Goal: Transaction & Acquisition: Purchase product/service

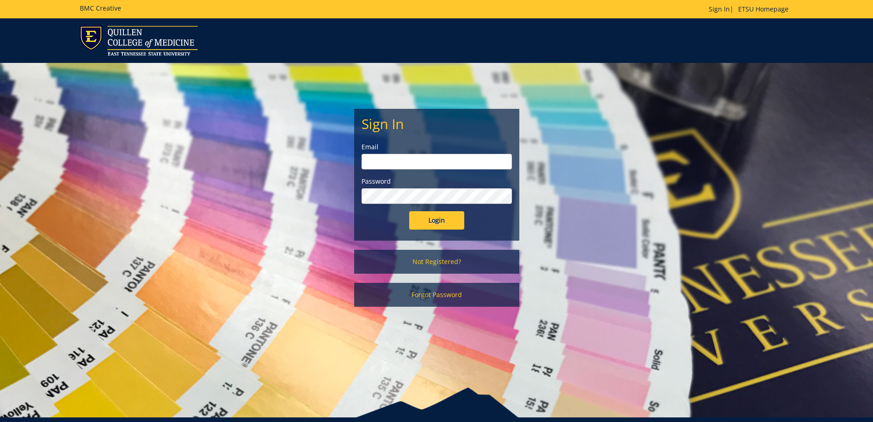
type input "samsc@etsu.edu"
click at [423, 220] on input "Login" at bounding box center [436, 220] width 55 height 18
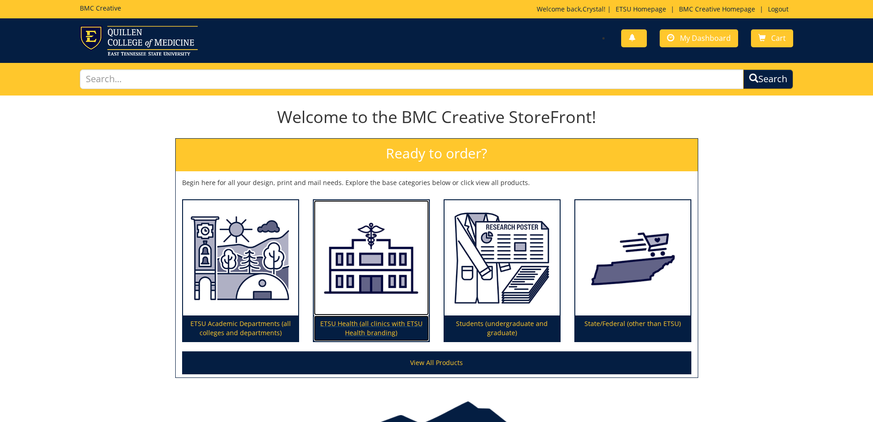
click at [371, 327] on p "ETSU Health (all clinics with ETSU Health branding)" at bounding box center [371, 328] width 115 height 26
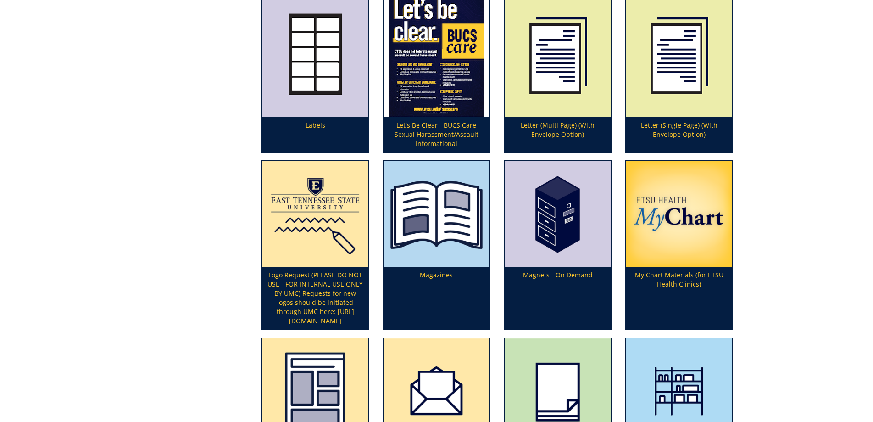
scroll to position [1744, 0]
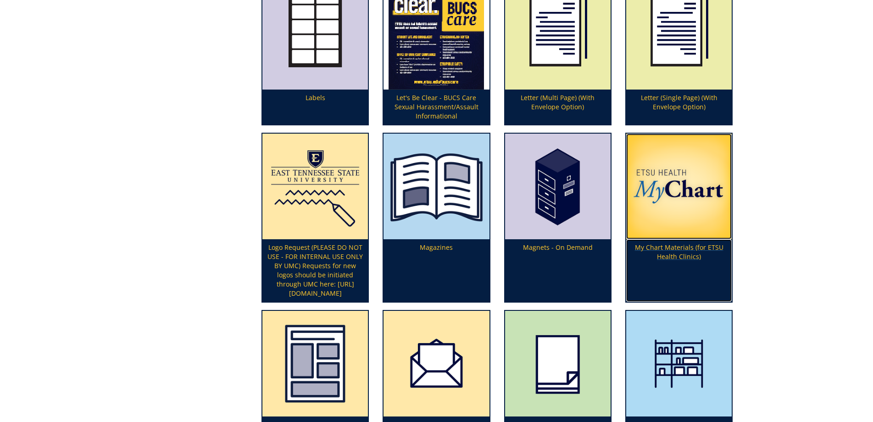
click at [702, 245] on p "My Chart Materials (for ETSU Health Clinics)" at bounding box center [679, 270] width 106 height 62
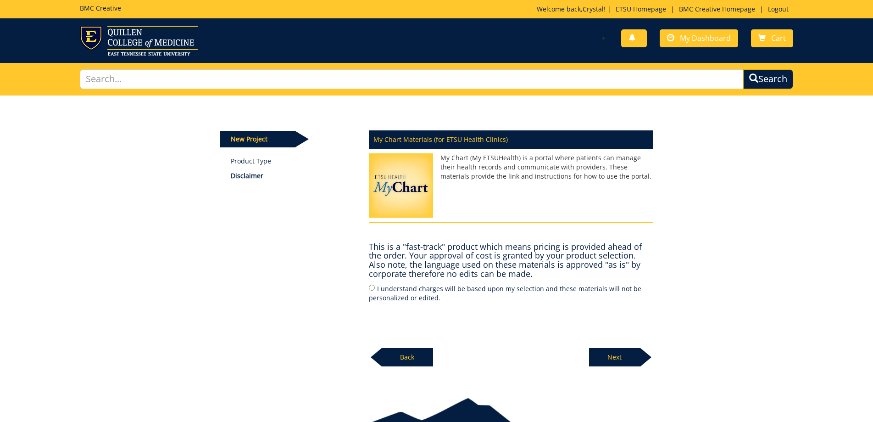
click at [370, 294] on label "I understand charges will be based upon my selection and these materials will n…" at bounding box center [511, 292] width 284 height 19
click at [370, 290] on input "I understand charges will be based upon my selection and these materials will n…" at bounding box center [372, 287] width 6 height 6
radio input "true"
click at [611, 372] on div "New Project Product Type Disclaimer My Chart Materials (for ETSU Health Clinics…" at bounding box center [436, 238] width 873 height 287
click at [610, 359] on p "Next" at bounding box center [614, 357] width 51 height 18
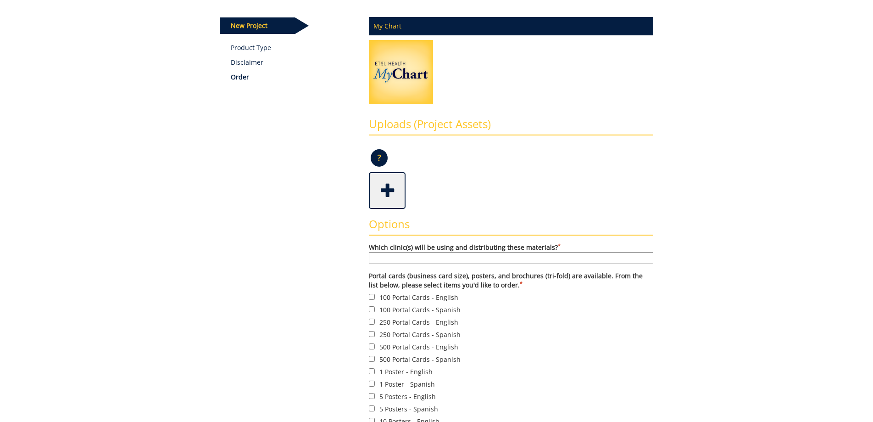
scroll to position [138, 0]
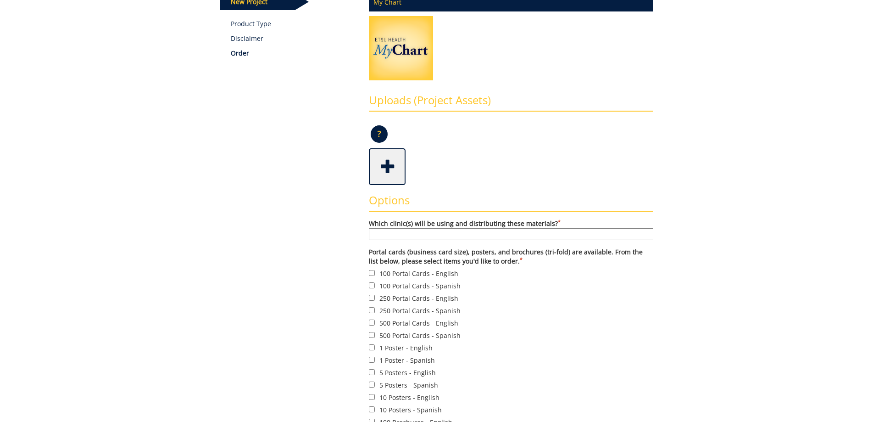
click at [485, 231] on input "Which clinic(s) will be using and distributing these materials? *" at bounding box center [511, 234] width 284 height 12
click at [415, 66] on img at bounding box center [401, 50] width 64 height 69
click at [452, 234] on input "Which clinic(s) will be using and distributing these materials? *" at bounding box center [511, 234] width 284 height 12
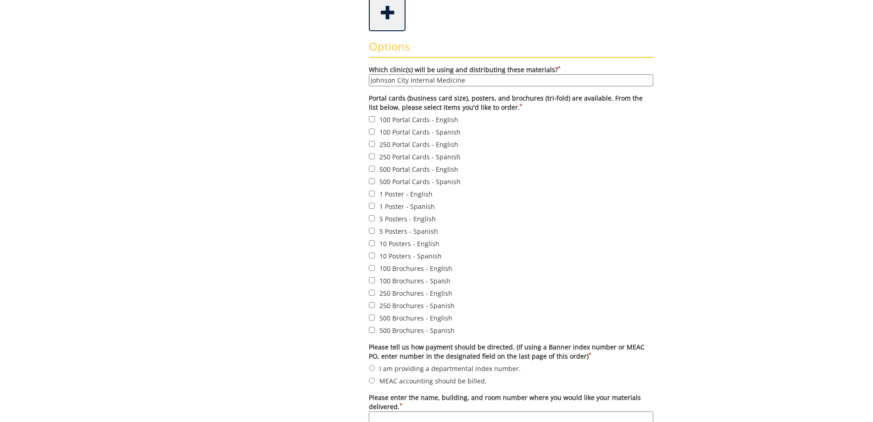
scroll to position [275, 0]
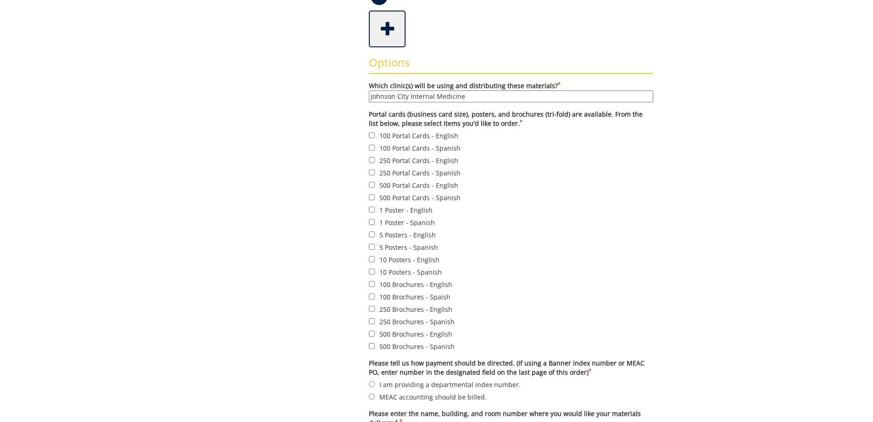
type input "Johnson City Internal Medicine"
click at [372, 309] on input "250 Brochures - English" at bounding box center [372, 309] width 6 height 6
checkbox input "true"
click at [371, 160] on input "250 Portal Cards - English" at bounding box center [372, 160] width 6 height 6
checkbox input "true"
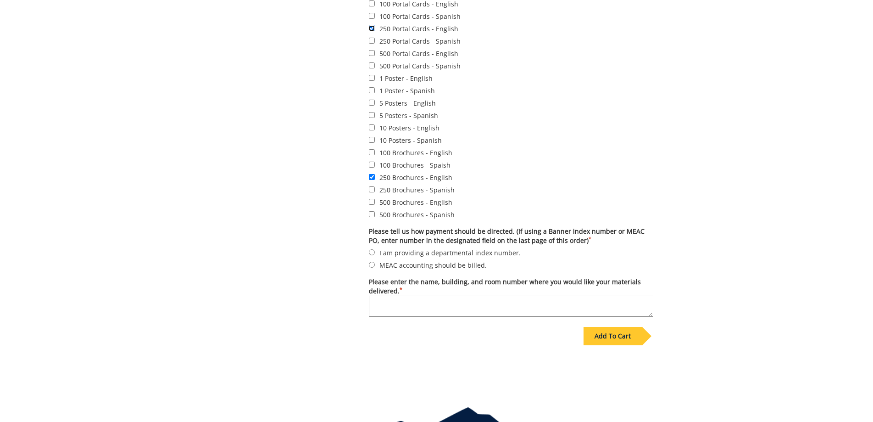
scroll to position [459, 0]
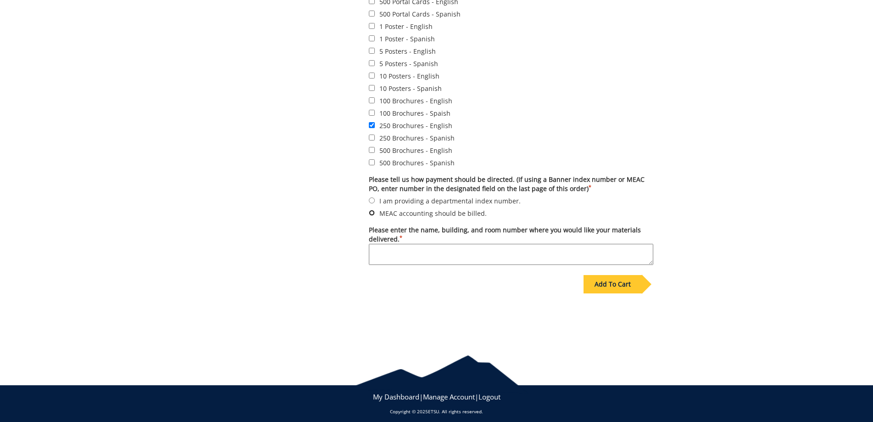
click at [372, 213] on input "MEAC accounting should be billed." at bounding box center [372, 213] width 6 height 6
radio input "true"
click at [409, 253] on textarea "Please enter the name, building, and room number where you would like your mate…" at bounding box center [511, 254] width 284 height 21
click at [394, 253] on textarea "Please enter the name, building, and room number where you would like your mate…" at bounding box center [511, 254] width 284 height 21
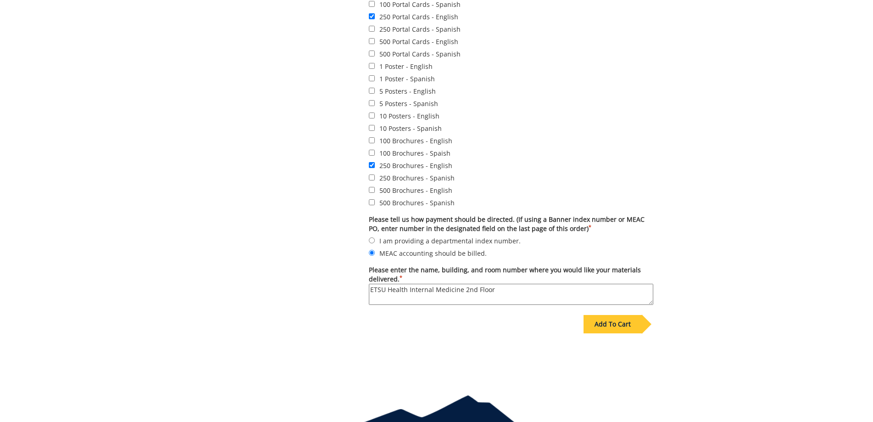
scroll to position [419, 0]
type textarea "ETSU Health Internal Medicine 2nd Floor"
click at [630, 329] on div "Add To Cart" at bounding box center [613, 323] width 58 height 18
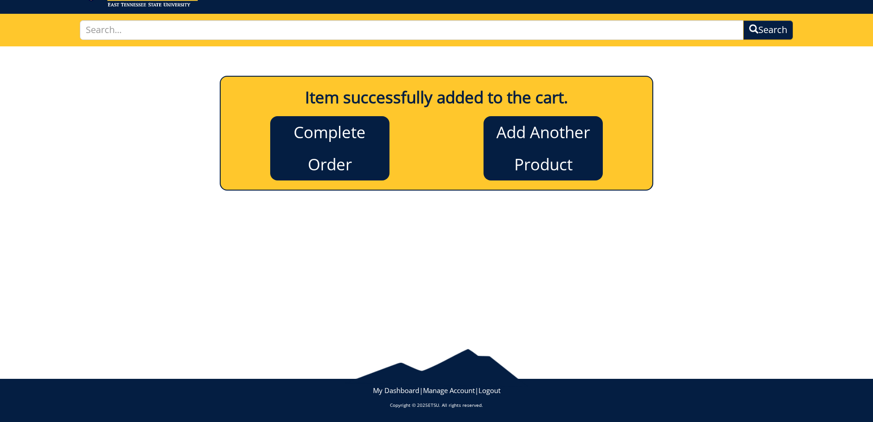
click at [756, 188] on div "Item successfully added to the cart. Complete Order Add Another Product New Pro…" at bounding box center [436, 189] width 873 height 287
click at [316, 151] on link "Complete Order" at bounding box center [329, 148] width 119 height 64
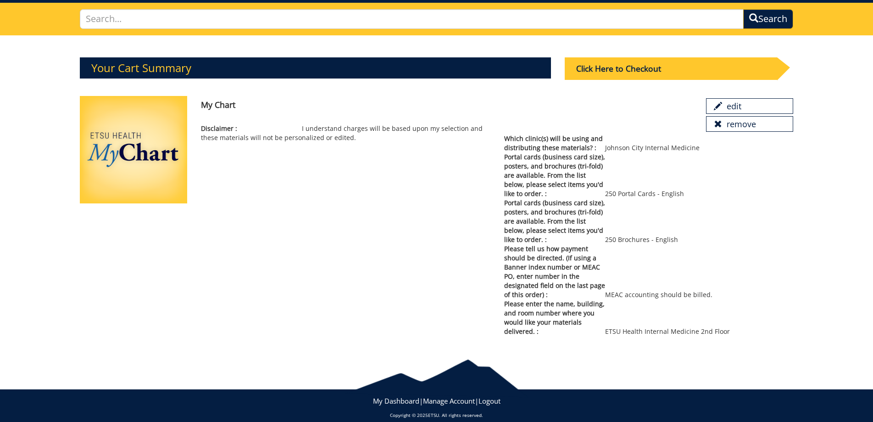
scroll to position [71, 0]
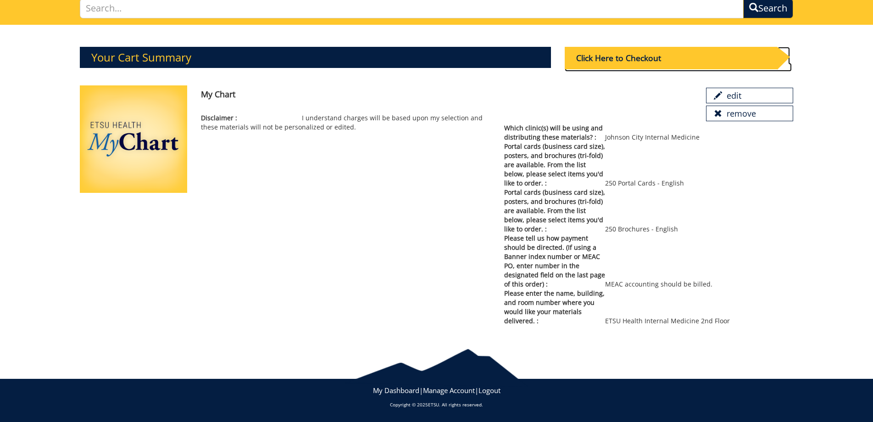
click at [630, 61] on div "Click Here to Checkout" at bounding box center [671, 58] width 213 height 22
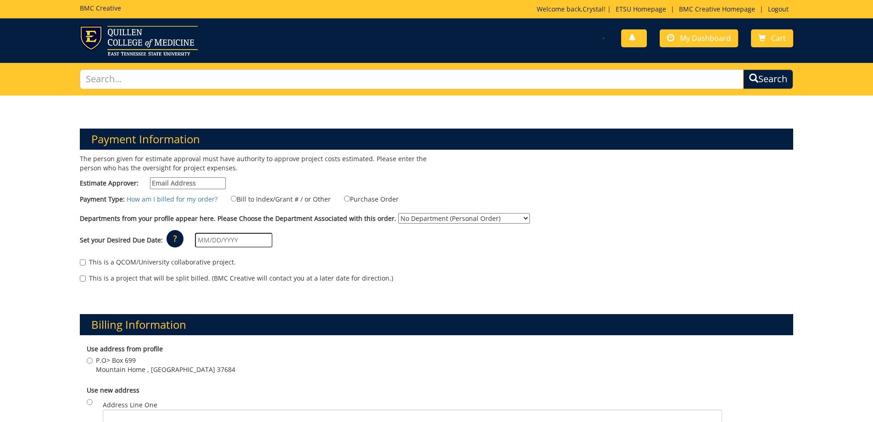
click at [411, 220] on select "No Department (Personal Order) ETSU Health - Internal Medicine (MEAC)" at bounding box center [464, 218] width 132 height 11
select select "215"
click at [398, 213] on select "No Department (Personal Order) ETSU Health - Internal Medicine (MEAC)" at bounding box center [464, 218] width 132 height 11
click at [196, 234] on input "text" at bounding box center [234, 240] width 78 height 15
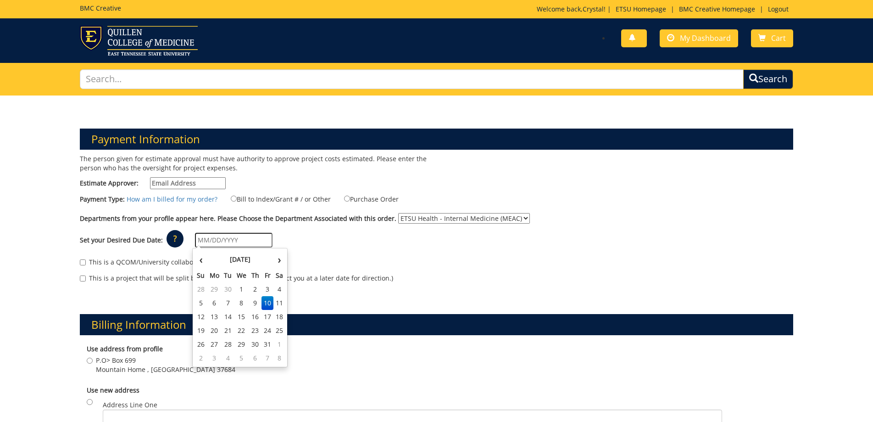
click at [264, 322] on td "17" at bounding box center [268, 317] width 12 height 14
type input "10/17/2025"
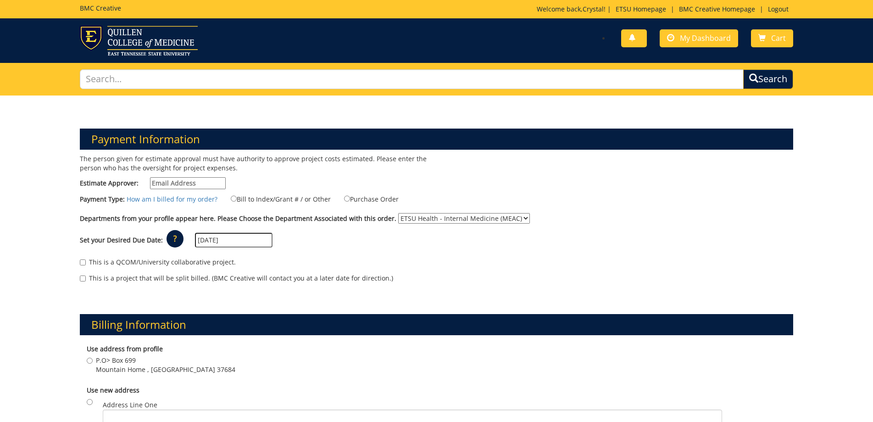
click at [228, 243] on input "10/17/2025" at bounding box center [234, 240] width 78 height 15
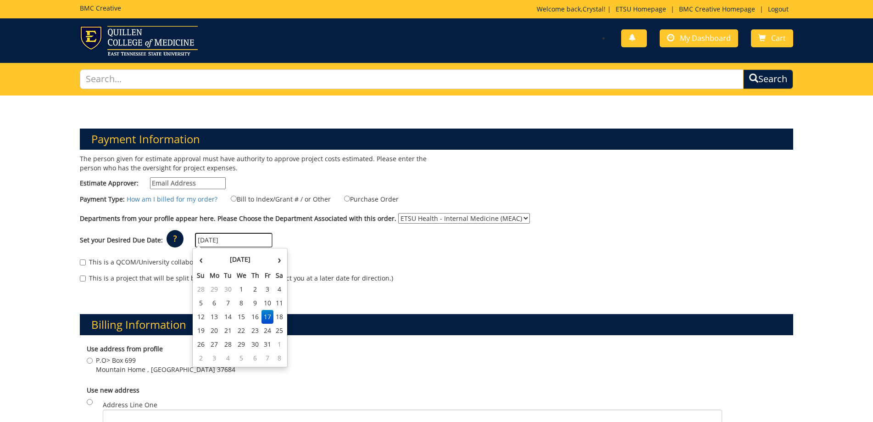
click at [263, 316] on td "17" at bounding box center [268, 317] width 12 height 14
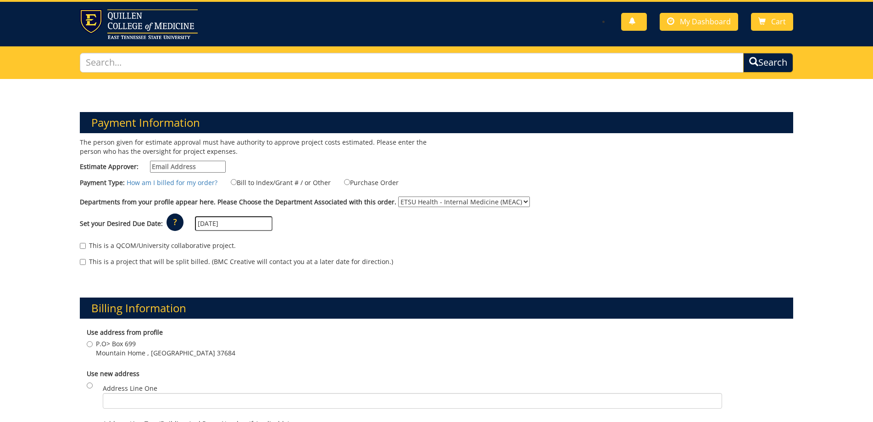
scroll to position [92, 0]
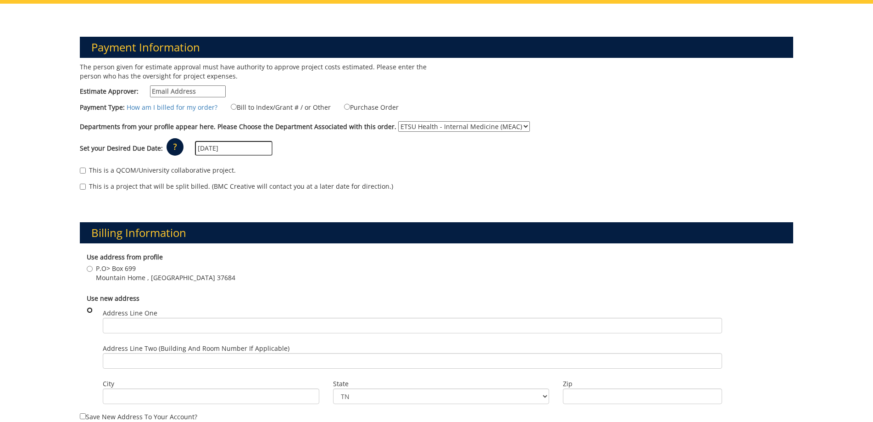
click at [91, 312] on input "radio" at bounding box center [90, 310] width 6 height 6
radio input "true"
click at [88, 311] on input "radio" at bounding box center [90, 310] width 6 height 6
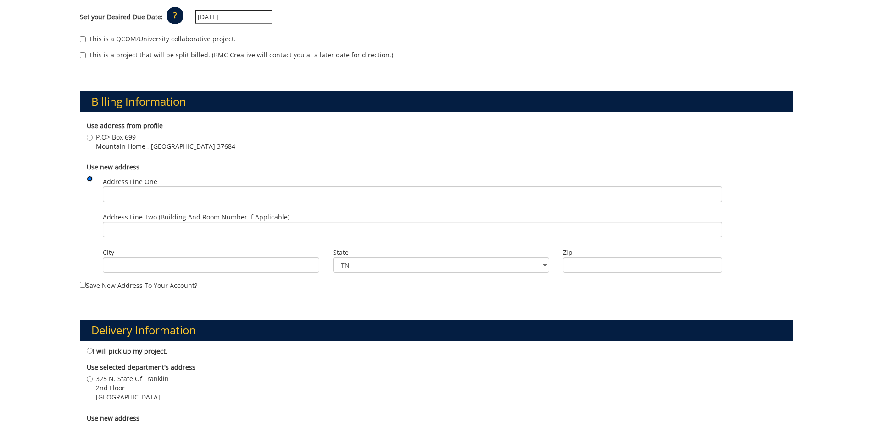
scroll to position [229, 0]
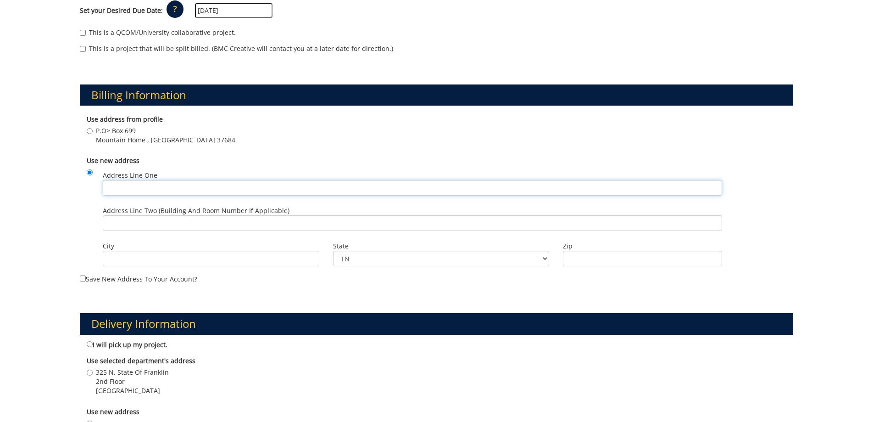
click at [147, 186] on input "Address Line One" at bounding box center [412, 188] width 619 height 16
type input "325 N State of Franklin Rd"
type input "samsc@etsu.edu"
type input "2nd Floor"
type input "Johnson City"
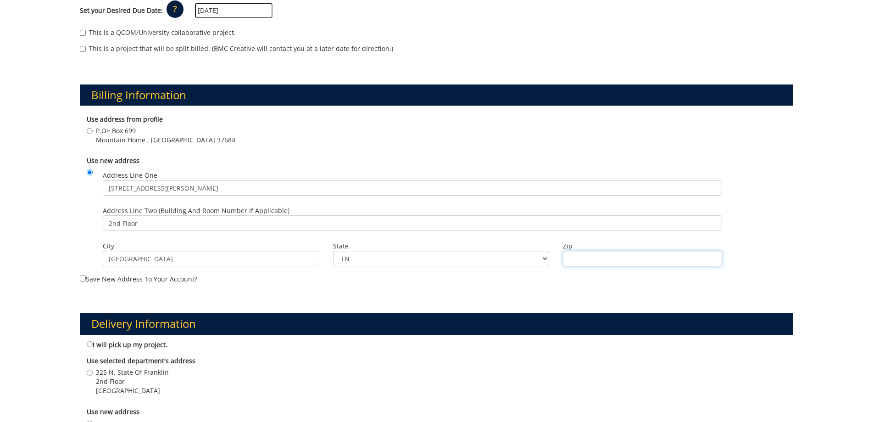
type input "37604"
click at [88, 133] on input "P.O> Box 699 Mountain Home , TN 37684" at bounding box center [90, 131] width 6 height 6
radio input "true"
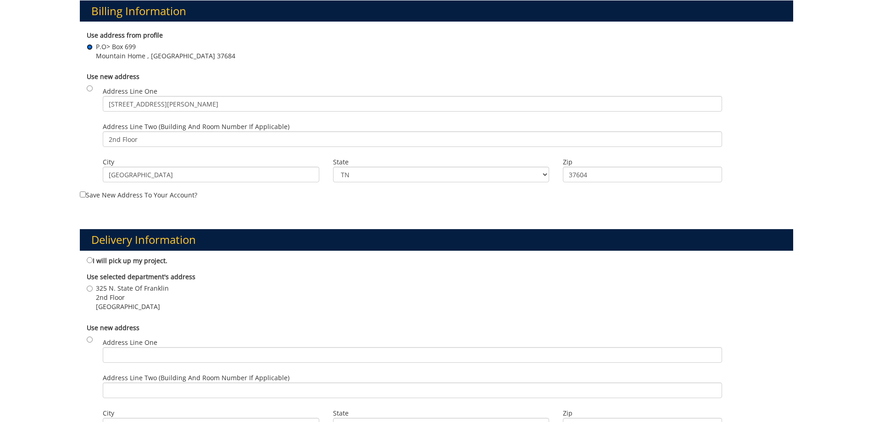
scroll to position [321, 0]
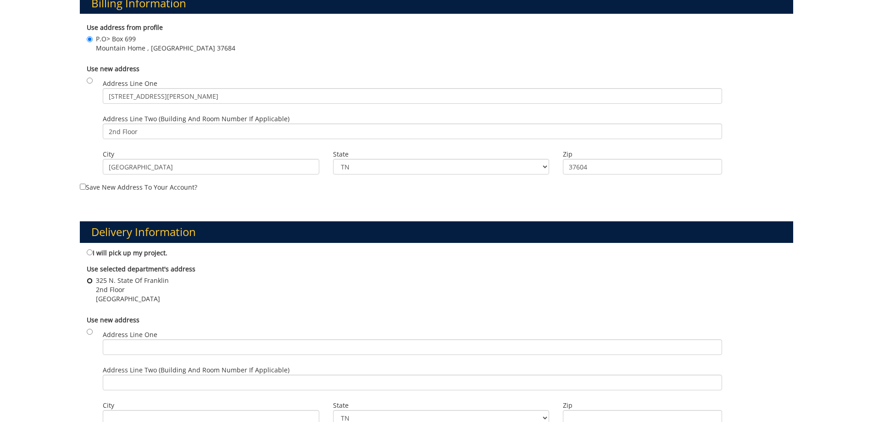
click at [91, 280] on input "325 N. State Of Franklin 2nd Floor Johnson City , TN 37604" at bounding box center [90, 281] width 6 height 6
radio input "true"
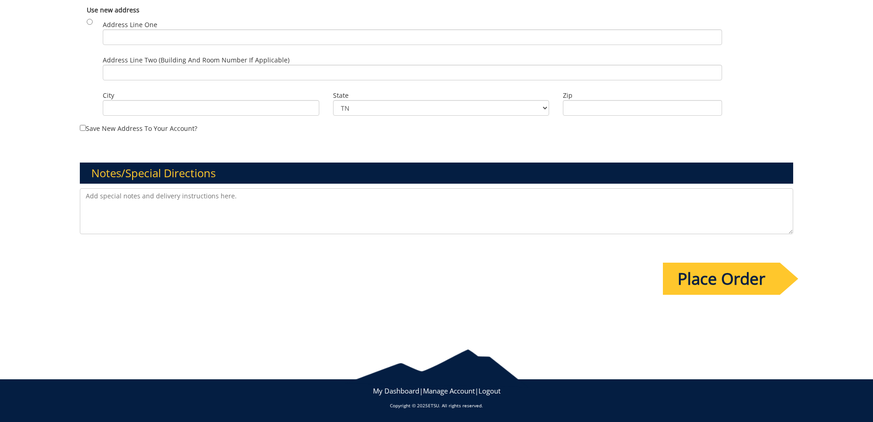
scroll to position [631, 0]
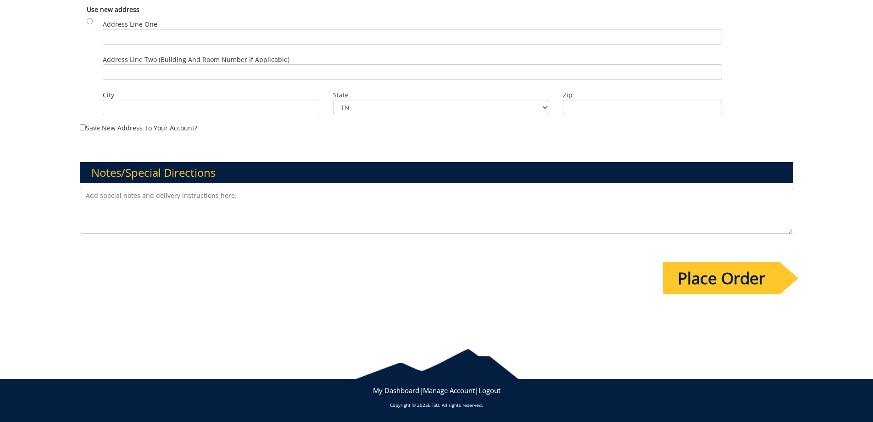
click at [752, 287] on input "Place Order" at bounding box center [721, 278] width 117 height 32
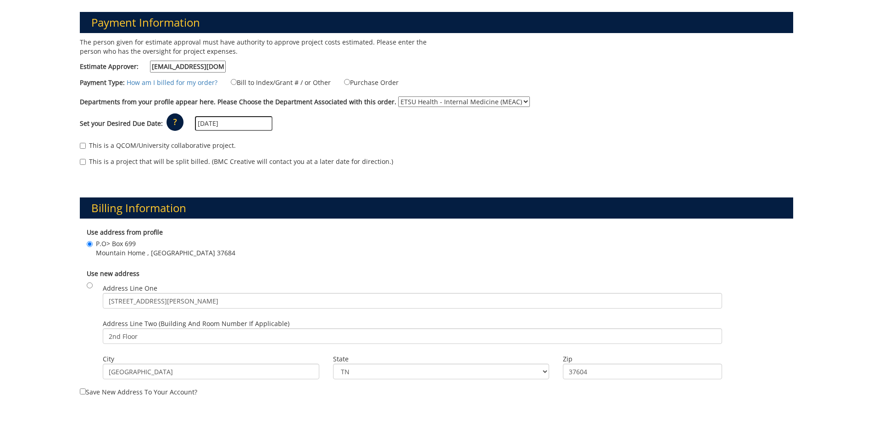
scroll to position [0, 0]
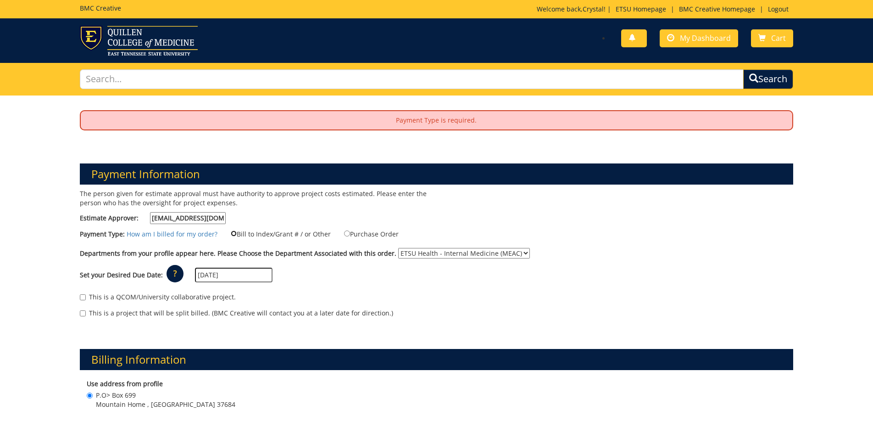
click at [232, 233] on input "Bill to Index/Grant # / or Other" at bounding box center [234, 233] width 6 height 6
radio input "true"
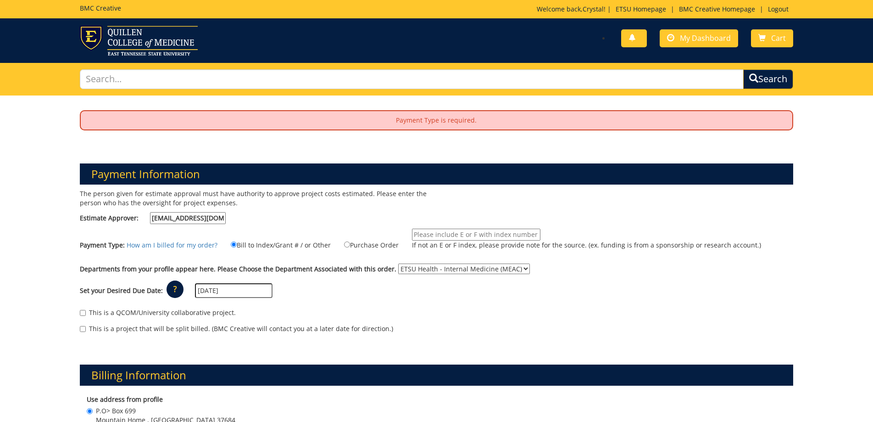
click at [507, 237] on input "If not an E or F index, please provide note for the source. (ex. funding is fro…" at bounding box center [476, 234] width 128 height 12
type input "MEAC"
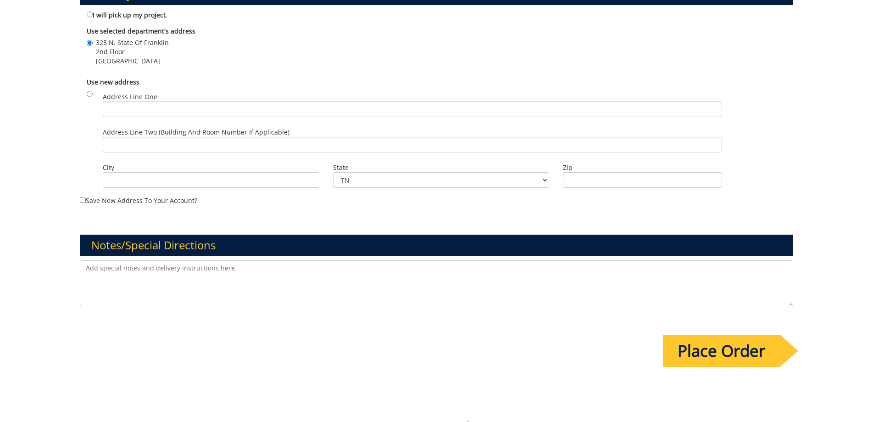
scroll to position [642, 0]
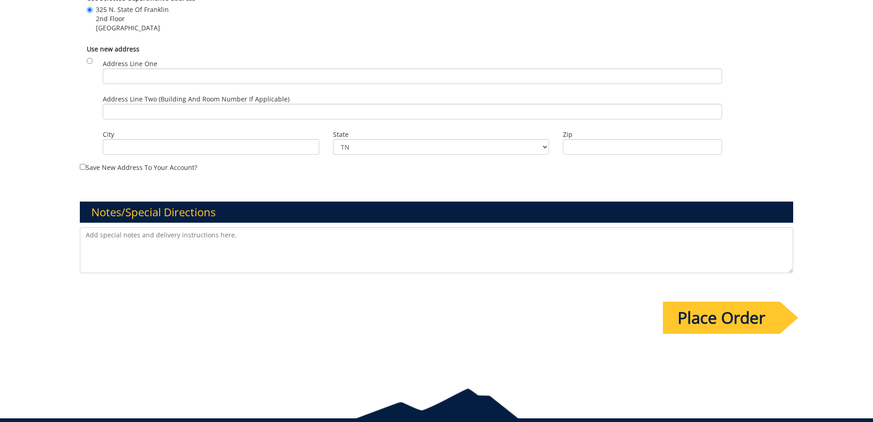
click at [693, 312] on input "Place Order" at bounding box center [721, 317] width 117 height 32
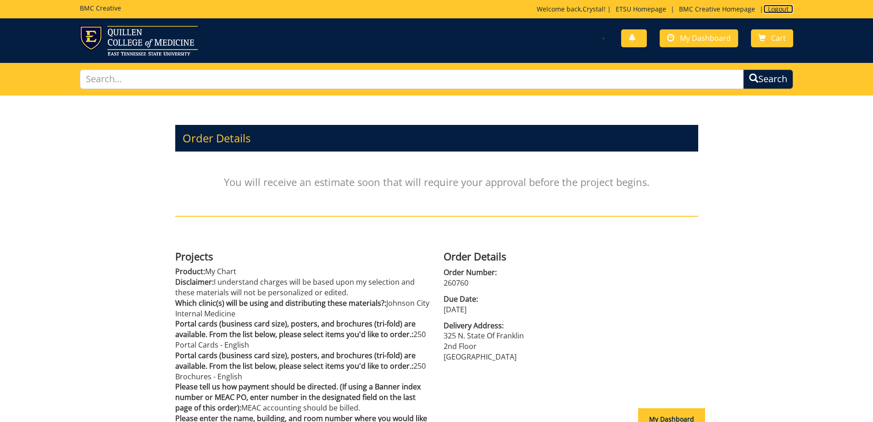
click at [775, 11] on link "Logout" at bounding box center [778, 9] width 30 height 9
